Goal: Task Accomplishment & Management: Manage account settings

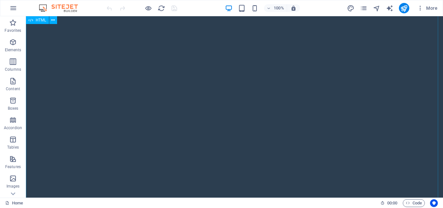
scroll to position [617, 0]
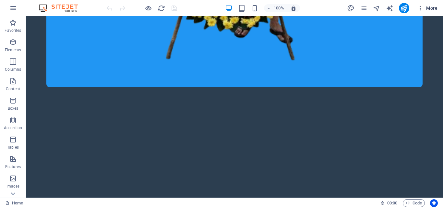
click at [423, 8] on icon "button" at bounding box center [420, 8] width 6 height 6
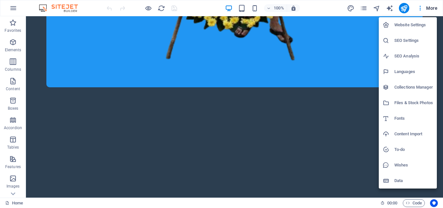
click at [414, 89] on h6 "Collections Manager" at bounding box center [414, 87] width 39 height 8
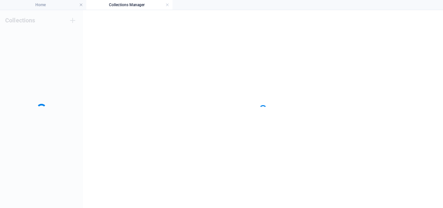
scroll to position [0, 0]
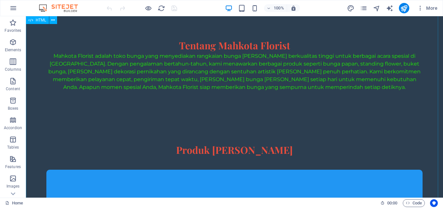
scroll to position [97, 0]
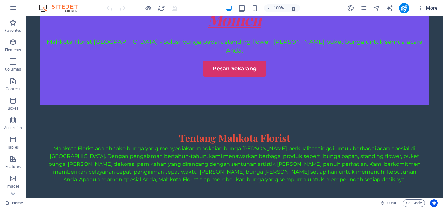
click at [426, 7] on span "More" at bounding box center [427, 8] width 20 height 6
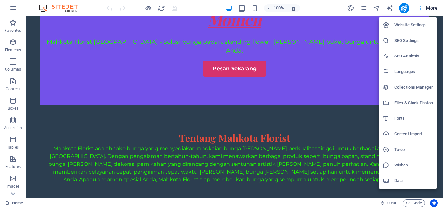
click at [403, 103] on h6 "Files & Stock Photos" at bounding box center [414, 103] width 39 height 8
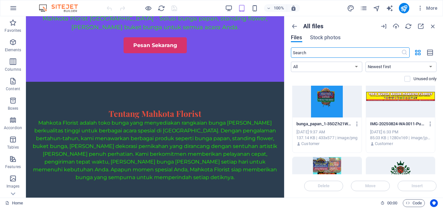
scroll to position [162, 0]
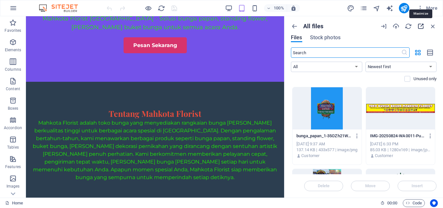
click at [420, 26] on icon "button" at bounding box center [420, 26] width 7 height 7
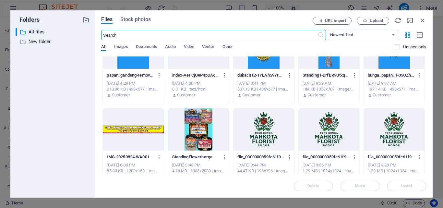
scroll to position [0, 0]
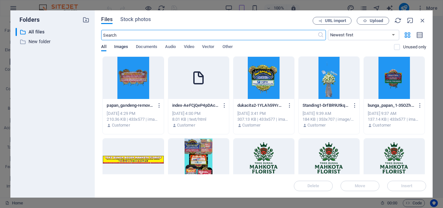
click at [127, 50] on span "Images" at bounding box center [121, 47] width 14 height 9
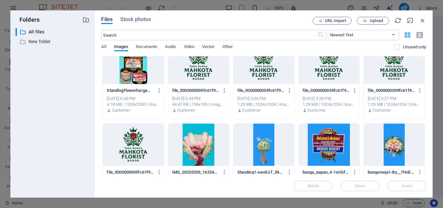
scroll to position [97, 0]
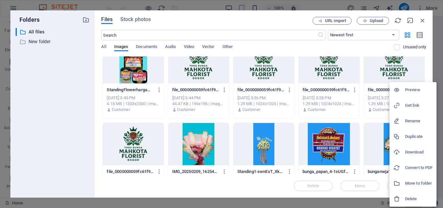
click at [408, 200] on h6 "Delete" at bounding box center [419, 199] width 28 height 8
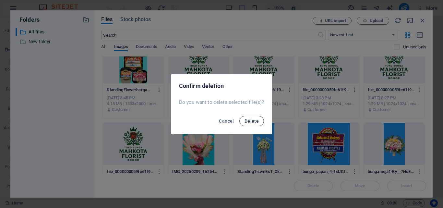
click at [249, 123] on button "Delete" at bounding box center [252, 121] width 25 height 10
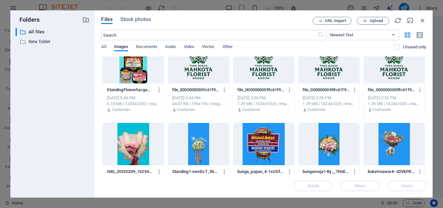
scroll to position [65, 0]
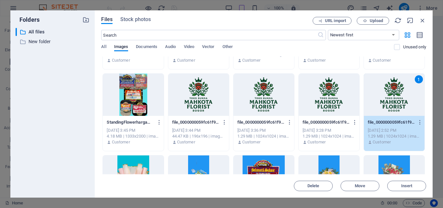
click at [325, 99] on div at bounding box center [329, 95] width 61 height 42
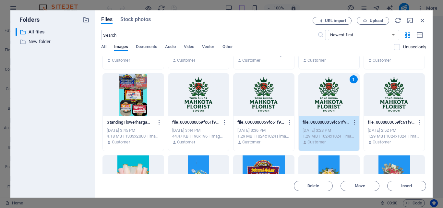
click at [393, 88] on div at bounding box center [394, 95] width 61 height 42
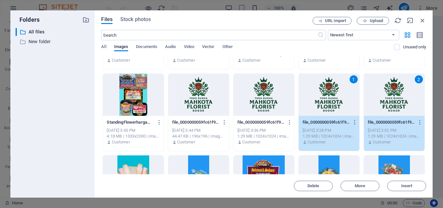
click at [277, 104] on div at bounding box center [264, 95] width 61 height 42
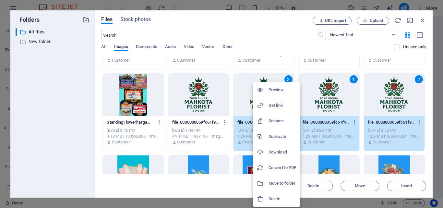
click at [277, 199] on h6 "Delete" at bounding box center [283, 199] width 28 height 8
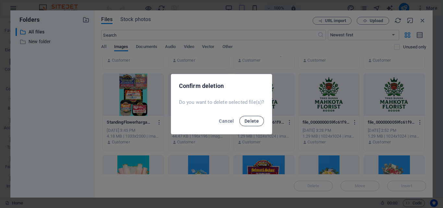
click at [254, 121] on span "Delete" at bounding box center [252, 120] width 14 height 5
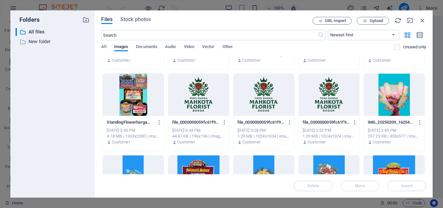
click at [337, 107] on div at bounding box center [329, 95] width 61 height 42
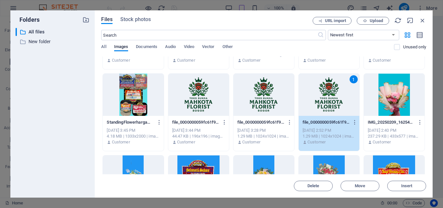
click at [269, 107] on div at bounding box center [264, 95] width 61 height 42
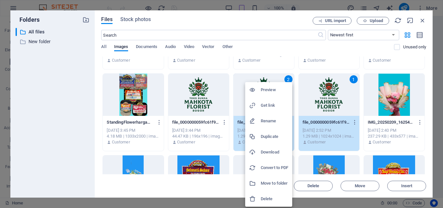
click at [313, 98] on div at bounding box center [221, 104] width 443 height 208
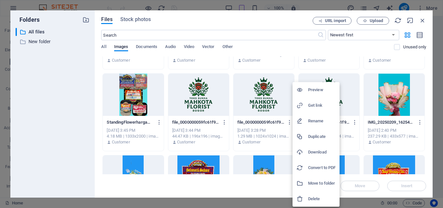
click at [270, 105] on div at bounding box center [221, 104] width 443 height 208
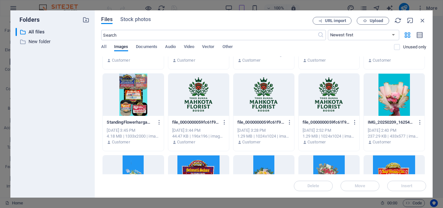
click at [268, 104] on div at bounding box center [264, 95] width 61 height 42
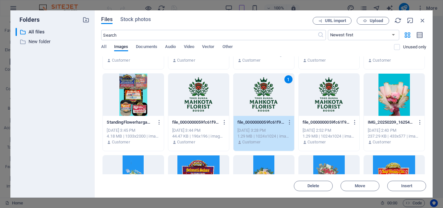
click at [334, 94] on div at bounding box center [329, 95] width 61 height 42
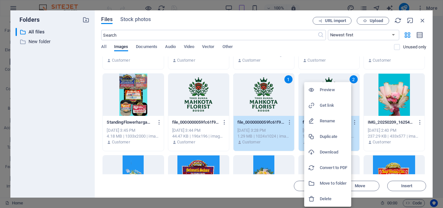
click at [284, 107] on div at bounding box center [221, 104] width 443 height 208
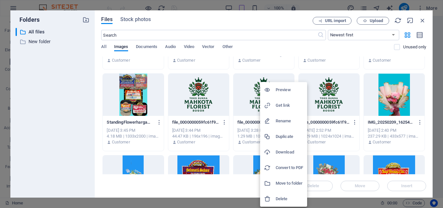
click at [289, 199] on h6 "Delete" at bounding box center [290, 199] width 28 height 8
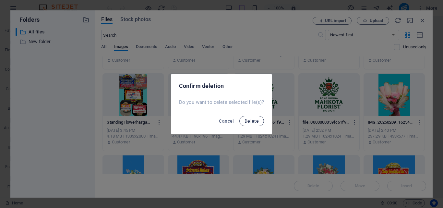
click at [252, 121] on span "Delete" at bounding box center [252, 120] width 14 height 5
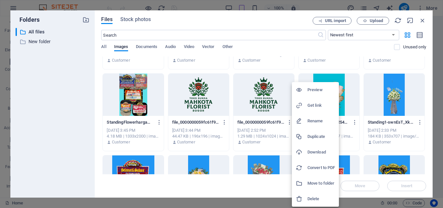
click at [260, 97] on div at bounding box center [221, 104] width 443 height 208
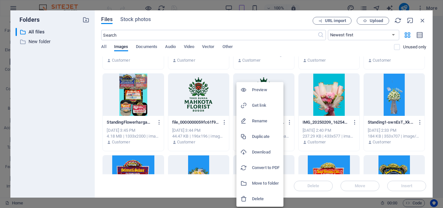
click at [259, 195] on h6 "Delete" at bounding box center [266, 199] width 28 height 8
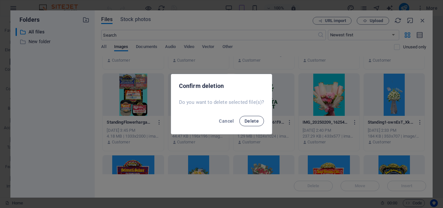
click at [254, 122] on span "Delete" at bounding box center [252, 120] width 14 height 5
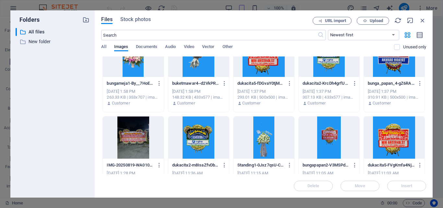
scroll to position [195, 0]
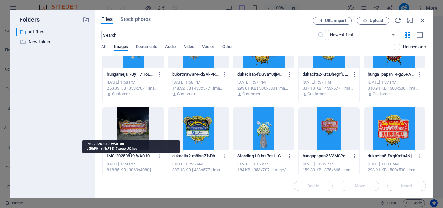
drag, startPoint x: 151, startPoint y: 155, endPoint x: 147, endPoint y: 155, distance: 3.6
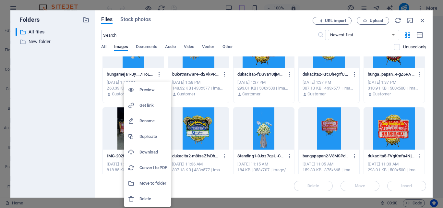
click at [139, 199] on div at bounding box center [134, 199] width 12 height 6
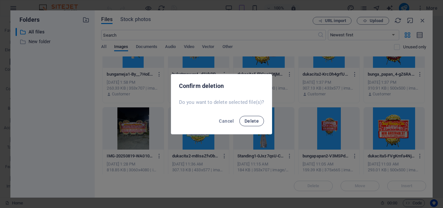
click at [250, 122] on span "Delete" at bounding box center [252, 120] width 14 height 5
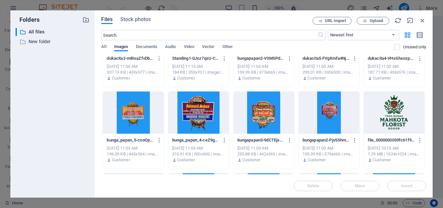
scroll to position [292, 0]
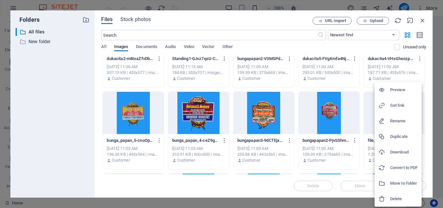
click at [394, 202] on h6 "Delete" at bounding box center [404, 199] width 28 height 8
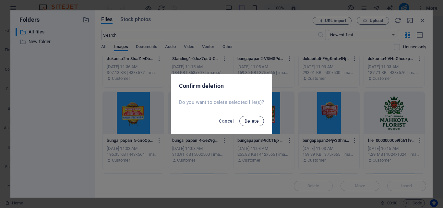
click at [251, 121] on span "Delete" at bounding box center [252, 120] width 14 height 5
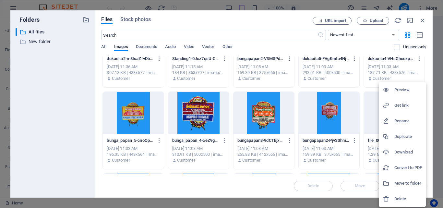
click at [388, 197] on icon at bounding box center [386, 199] width 6 height 6
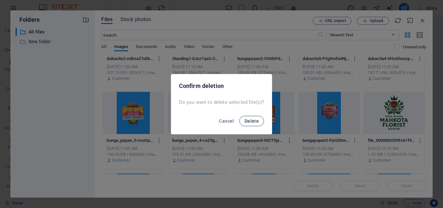
click at [251, 120] on span "Delete" at bounding box center [252, 120] width 14 height 5
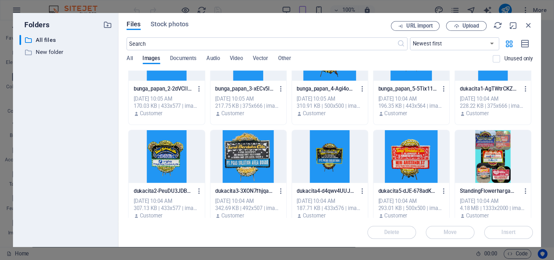
scroll to position [519, 0]
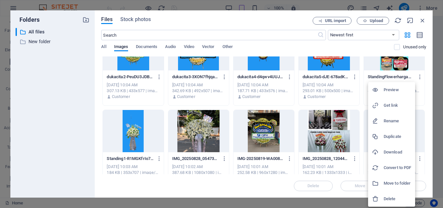
click at [389, 199] on h6 "Delete" at bounding box center [398, 199] width 28 height 8
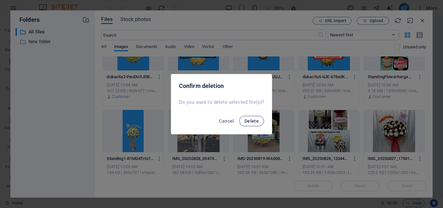
click at [253, 119] on span "Delete" at bounding box center [252, 120] width 14 height 5
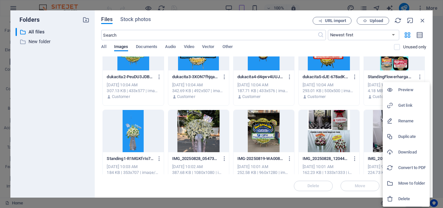
click at [410, 202] on h6 "Delete" at bounding box center [413, 199] width 28 height 8
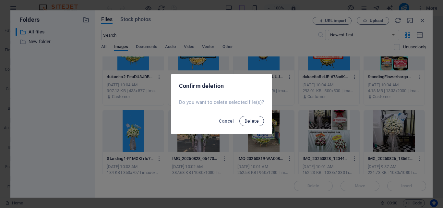
click at [251, 118] on button "Delete" at bounding box center [252, 121] width 25 height 10
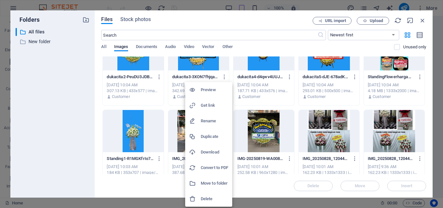
click at [211, 200] on h6 "Delete" at bounding box center [215, 199] width 28 height 8
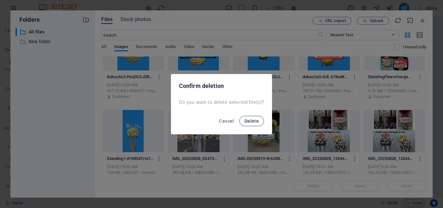
click at [257, 118] on span "Delete" at bounding box center [252, 120] width 14 height 5
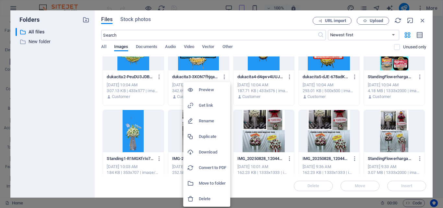
click at [207, 198] on h6 "Delete" at bounding box center [213, 199] width 28 height 8
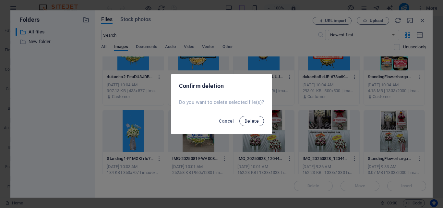
click at [249, 122] on span "Delete" at bounding box center [252, 120] width 14 height 5
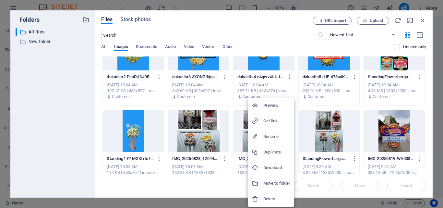
click at [273, 199] on h6 "Delete" at bounding box center [277, 199] width 27 height 8
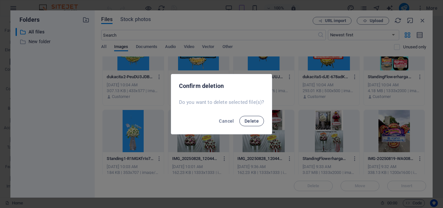
click at [253, 119] on span "Delete" at bounding box center [252, 120] width 14 height 5
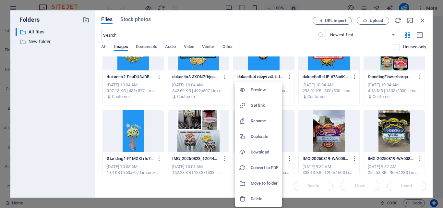
click at [263, 198] on h6 "Delete" at bounding box center [265, 199] width 28 height 8
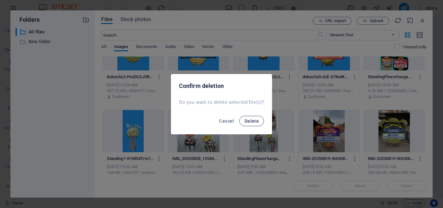
click at [256, 125] on button "Delete" at bounding box center [252, 121] width 25 height 10
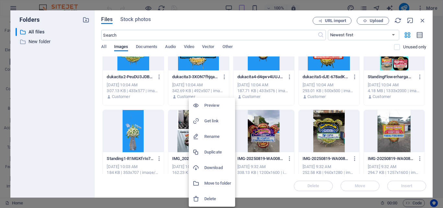
click at [216, 198] on h6 "Delete" at bounding box center [217, 199] width 27 height 8
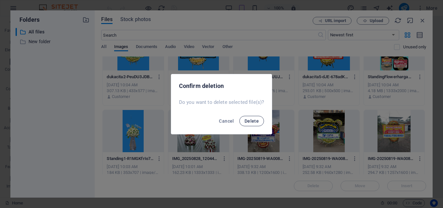
click at [244, 120] on button "Delete" at bounding box center [252, 121] width 25 height 10
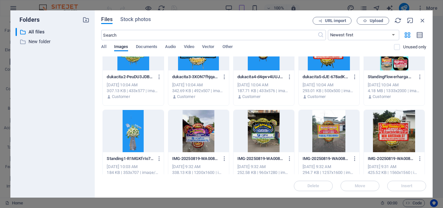
click at [207, 138] on div at bounding box center [198, 131] width 61 height 42
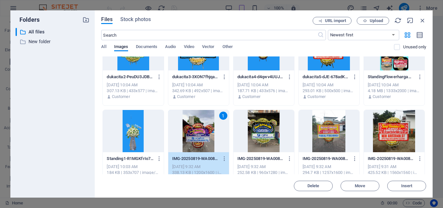
click at [266, 133] on div at bounding box center [264, 131] width 61 height 42
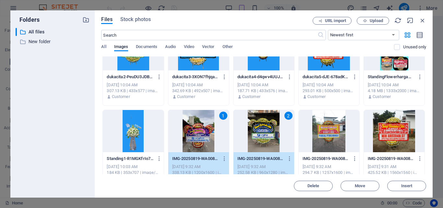
click at [322, 128] on div at bounding box center [329, 131] width 61 height 42
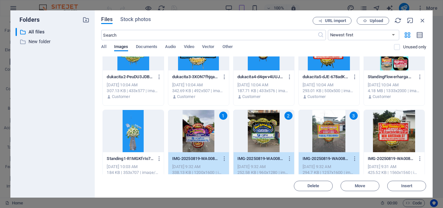
click at [383, 122] on div at bounding box center [394, 131] width 61 height 42
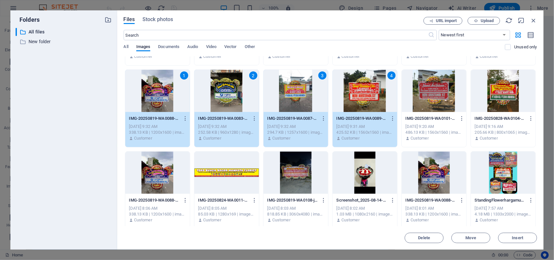
scroll to position [438, 0]
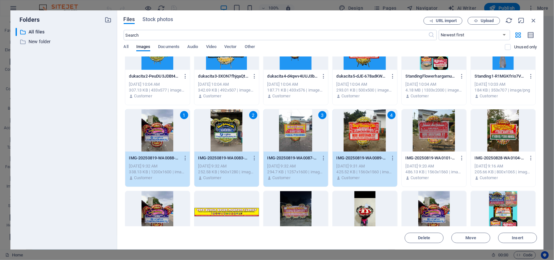
click at [427, 132] on div at bounding box center [434, 130] width 65 height 42
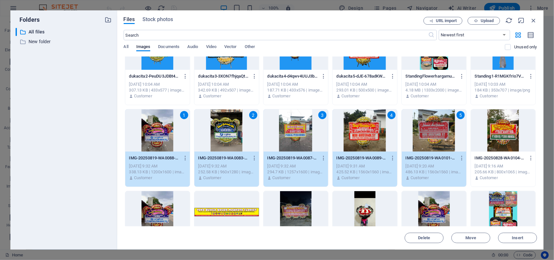
drag, startPoint x: 484, startPoint y: 130, endPoint x: 492, endPoint y: 135, distance: 9.9
click at [443, 130] on div at bounding box center [503, 130] width 65 height 42
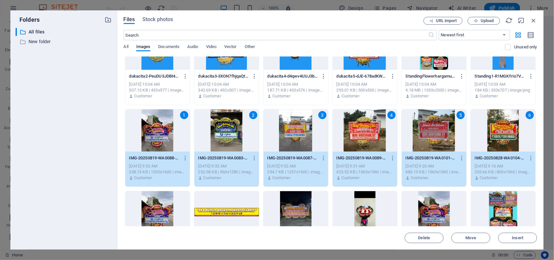
click at [443, 206] on div at bounding box center [503, 212] width 65 height 42
click at [443, 204] on div "7" at bounding box center [503, 212] width 65 height 42
click at [443, 208] on div at bounding box center [434, 212] width 65 height 42
click at [353, 208] on div at bounding box center [365, 212] width 65 height 42
click at [309, 208] on div at bounding box center [296, 212] width 65 height 42
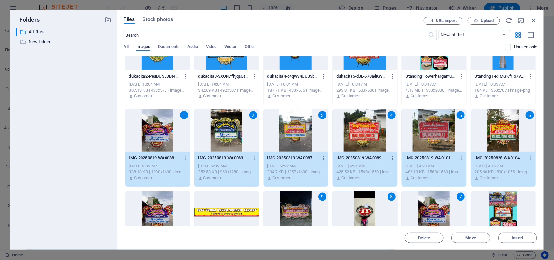
click at [161, 208] on div at bounding box center [157, 212] width 65 height 42
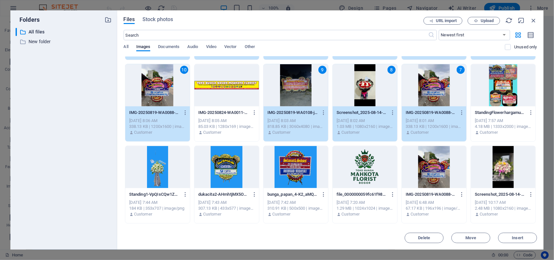
scroll to position [600, 0]
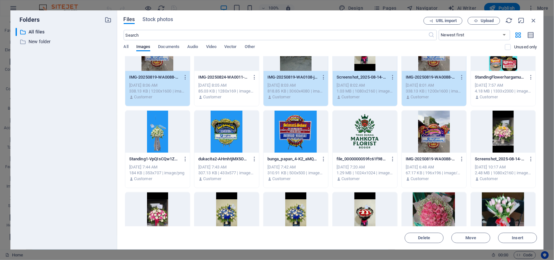
drag, startPoint x: 429, startPoint y: 139, endPoint x: 479, endPoint y: 136, distance: 49.7
click at [430, 139] on div at bounding box center [434, 132] width 65 height 42
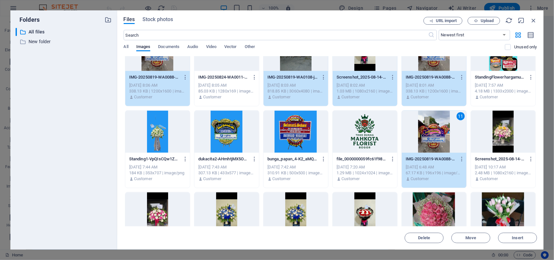
drag, startPoint x: 504, startPoint y: 132, endPoint x: 438, endPoint y: 142, distance: 66.9
click at [443, 131] on div at bounding box center [503, 132] width 65 height 42
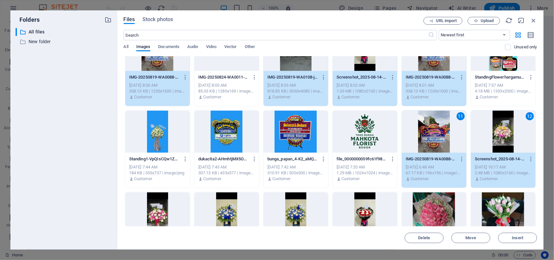
click at [373, 147] on div at bounding box center [365, 132] width 65 height 42
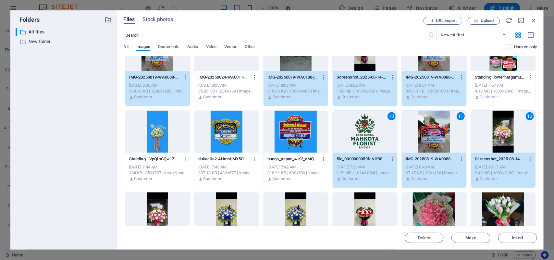
click at [443, 203] on div at bounding box center [503, 213] width 65 height 42
click at [439, 208] on div at bounding box center [434, 213] width 65 height 42
click at [357, 208] on div at bounding box center [365, 213] width 65 height 42
click at [290, 208] on div at bounding box center [296, 213] width 65 height 42
click at [228, 208] on div at bounding box center [226, 213] width 65 height 42
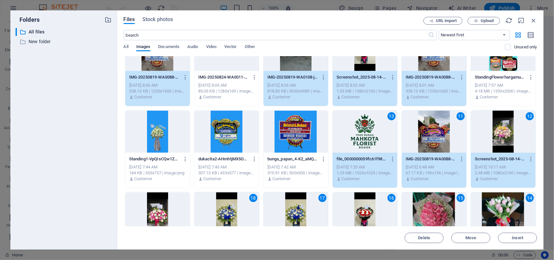
click at [160, 208] on div at bounding box center [157, 213] width 65 height 42
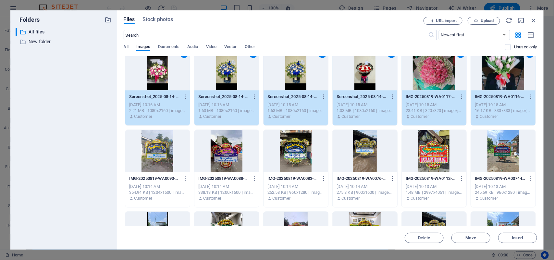
scroll to position [763, 0]
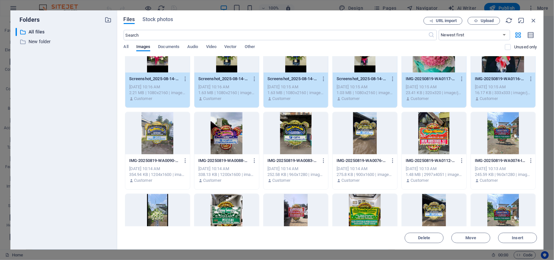
click at [158, 131] on div at bounding box center [157, 133] width 65 height 42
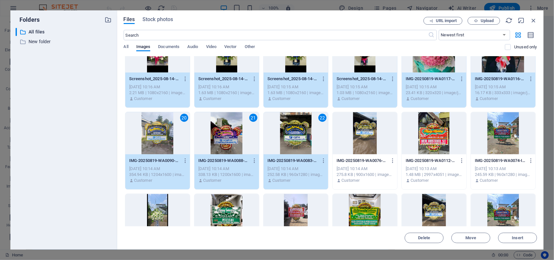
drag, startPoint x: 344, startPoint y: 120, endPoint x: 386, endPoint y: 119, distance: 41.6
click at [344, 120] on div at bounding box center [365, 133] width 65 height 42
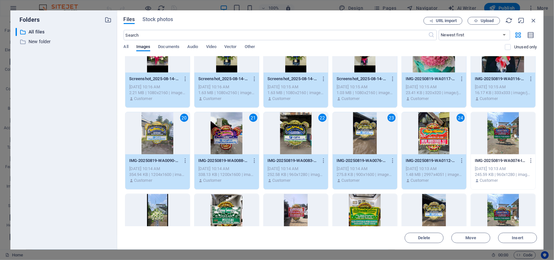
drag, startPoint x: 519, startPoint y: 116, endPoint x: 497, endPoint y: 151, distance: 41.7
click at [443, 116] on div at bounding box center [503, 133] width 65 height 42
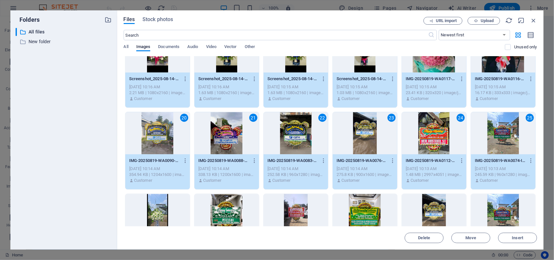
click at [443, 207] on div at bounding box center [503, 215] width 65 height 42
click at [423, 208] on div at bounding box center [434, 215] width 65 height 42
click at [378, 208] on div at bounding box center [365, 215] width 65 height 42
click at [289, 207] on div at bounding box center [296, 215] width 65 height 42
click at [242, 208] on div at bounding box center [226, 215] width 65 height 42
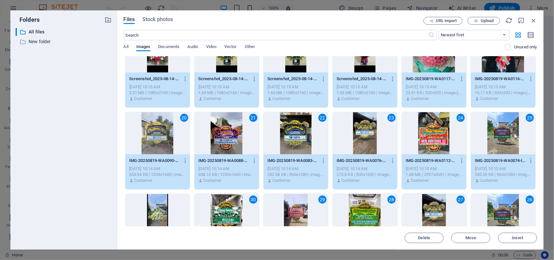
click at [168, 208] on div at bounding box center [157, 215] width 65 height 42
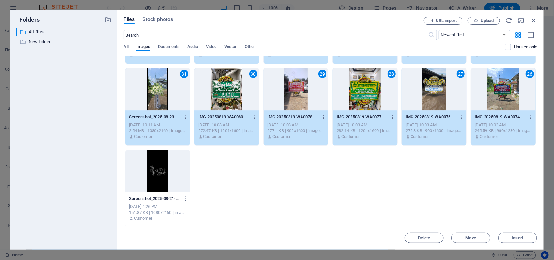
scroll to position [889, 0]
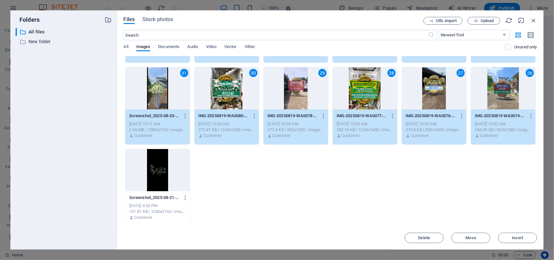
drag, startPoint x: 174, startPoint y: 182, endPoint x: 192, endPoint y: 177, distance: 18.4
click at [174, 181] on div at bounding box center [157, 170] width 65 height 42
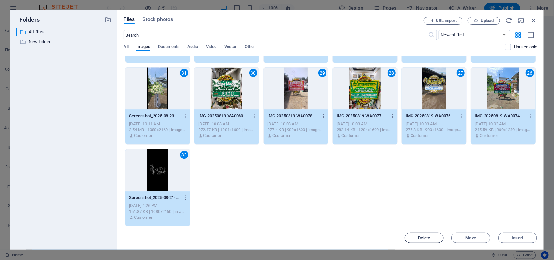
click at [423, 208] on span "Delete" at bounding box center [424, 238] width 12 height 4
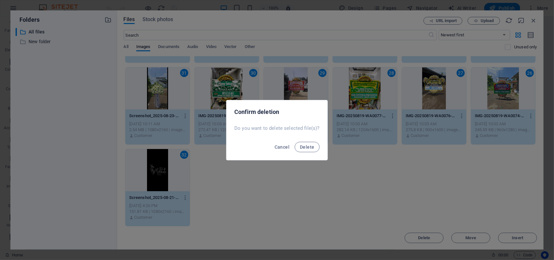
drag, startPoint x: 305, startPoint y: 148, endPoint x: 431, endPoint y: 127, distance: 127.4
click at [305, 148] on span "Delete" at bounding box center [307, 146] width 14 height 5
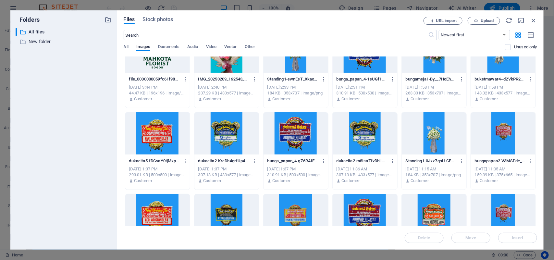
scroll to position [162, 0]
